Goal: Register for event/course

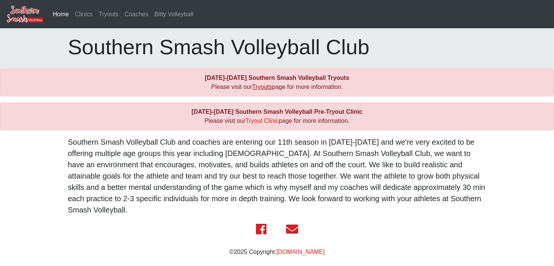
click at [263, 87] on link "Tryouts" at bounding box center [262, 87] width 20 height 6
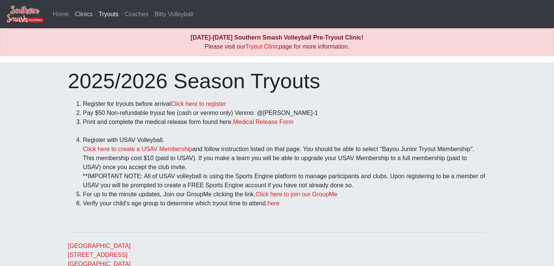
click at [87, 17] on link "Clinics" at bounding box center [84, 14] width 24 height 15
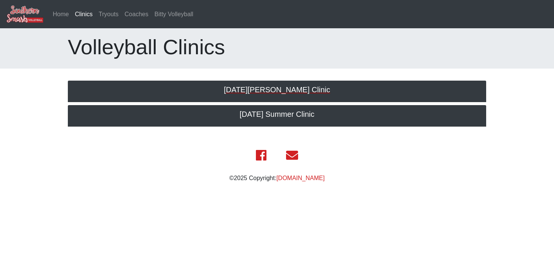
click at [249, 88] on h5 "[DATE][PERSON_NAME] Clinic" at bounding box center [276, 89] width 403 height 9
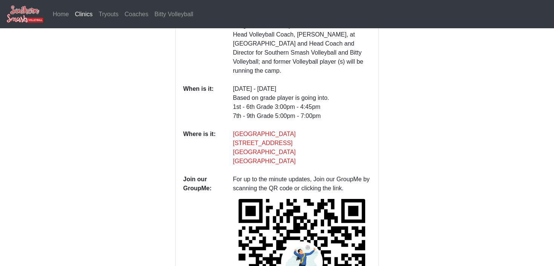
scroll to position [150, 0]
